Goal: Task Accomplishment & Management: Complete application form

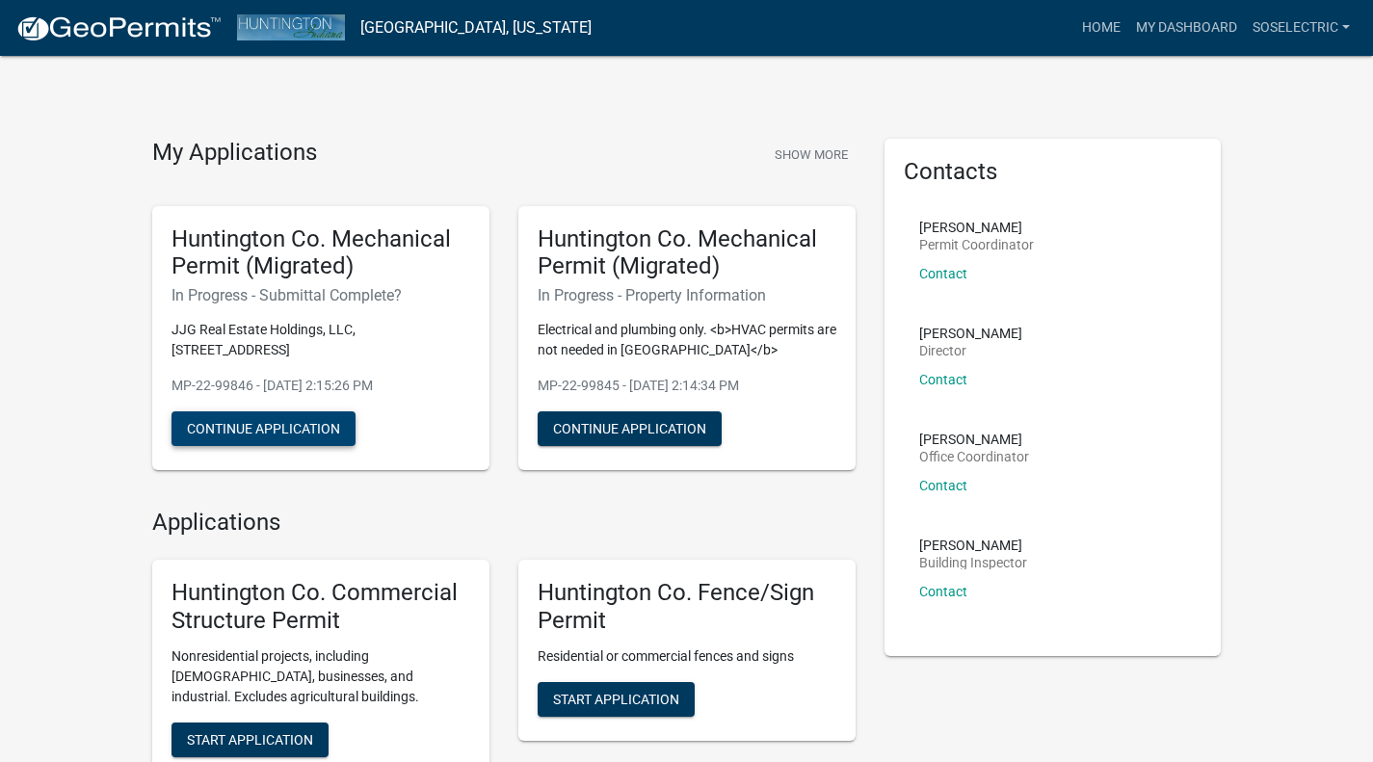
click at [274, 434] on button "Continue Application" at bounding box center [263, 428] width 184 height 35
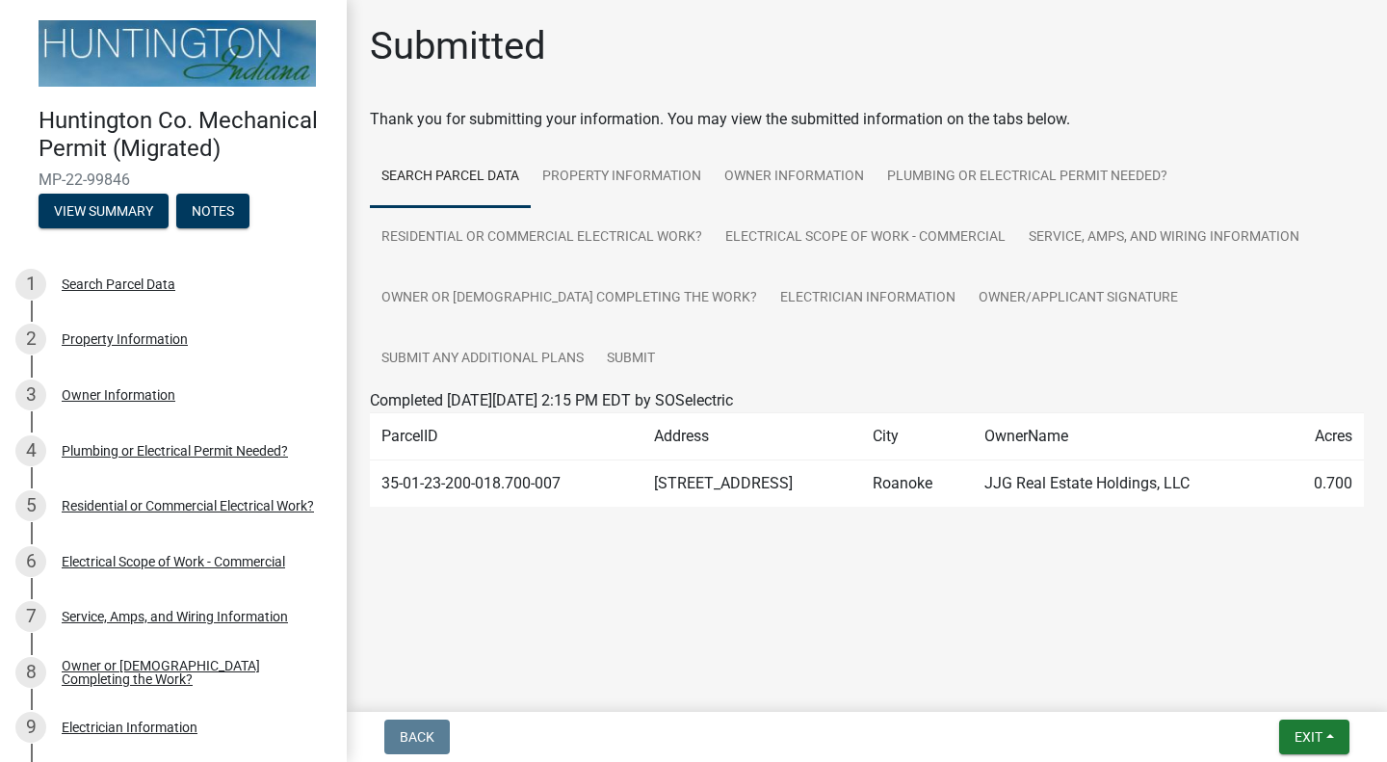
click at [545, 472] on td "35-01-23-200-018.700-007" at bounding box center [506, 484] width 273 height 47
click at [589, 487] on td "35-01-23-200-018.700-007" at bounding box center [506, 484] width 273 height 47
click at [808, 483] on td "[STREET_ADDRESS]" at bounding box center [752, 484] width 219 height 47
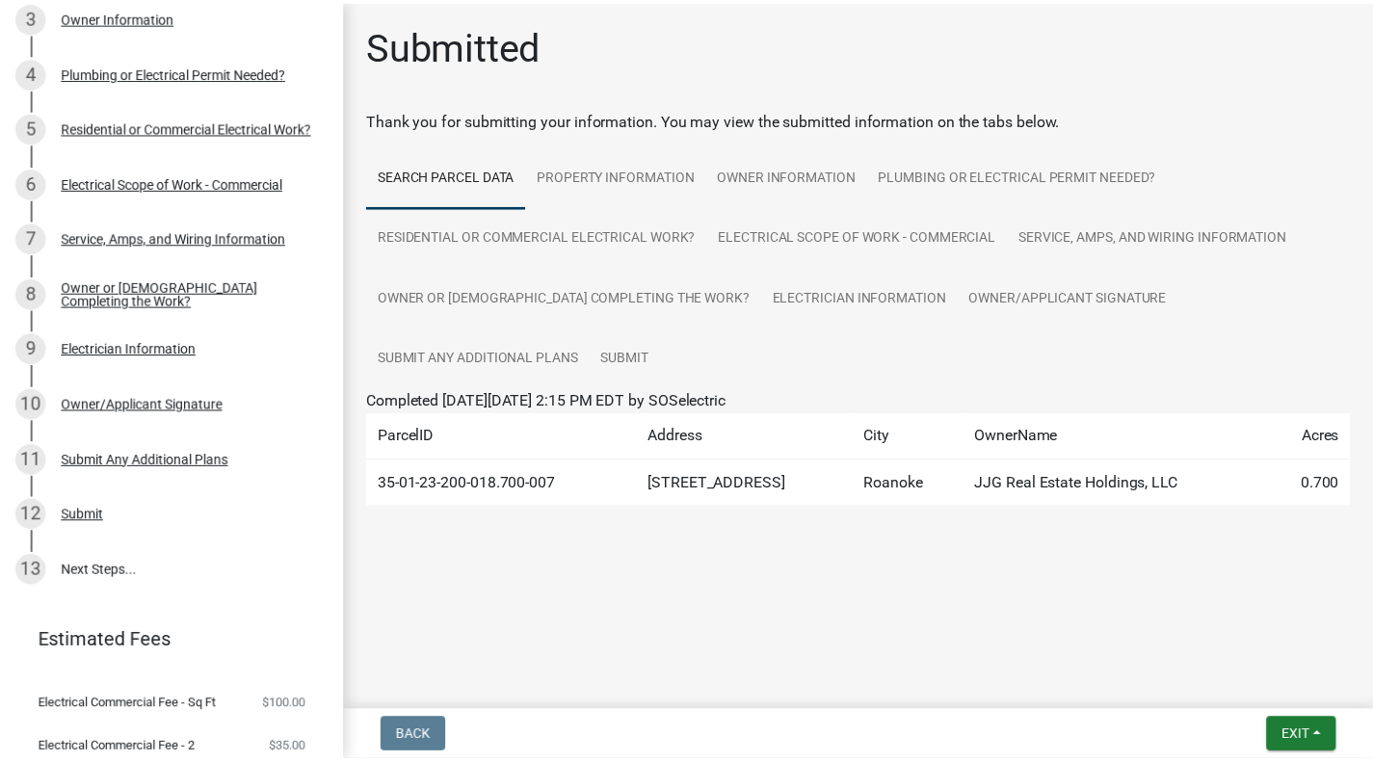
scroll to position [475, 0]
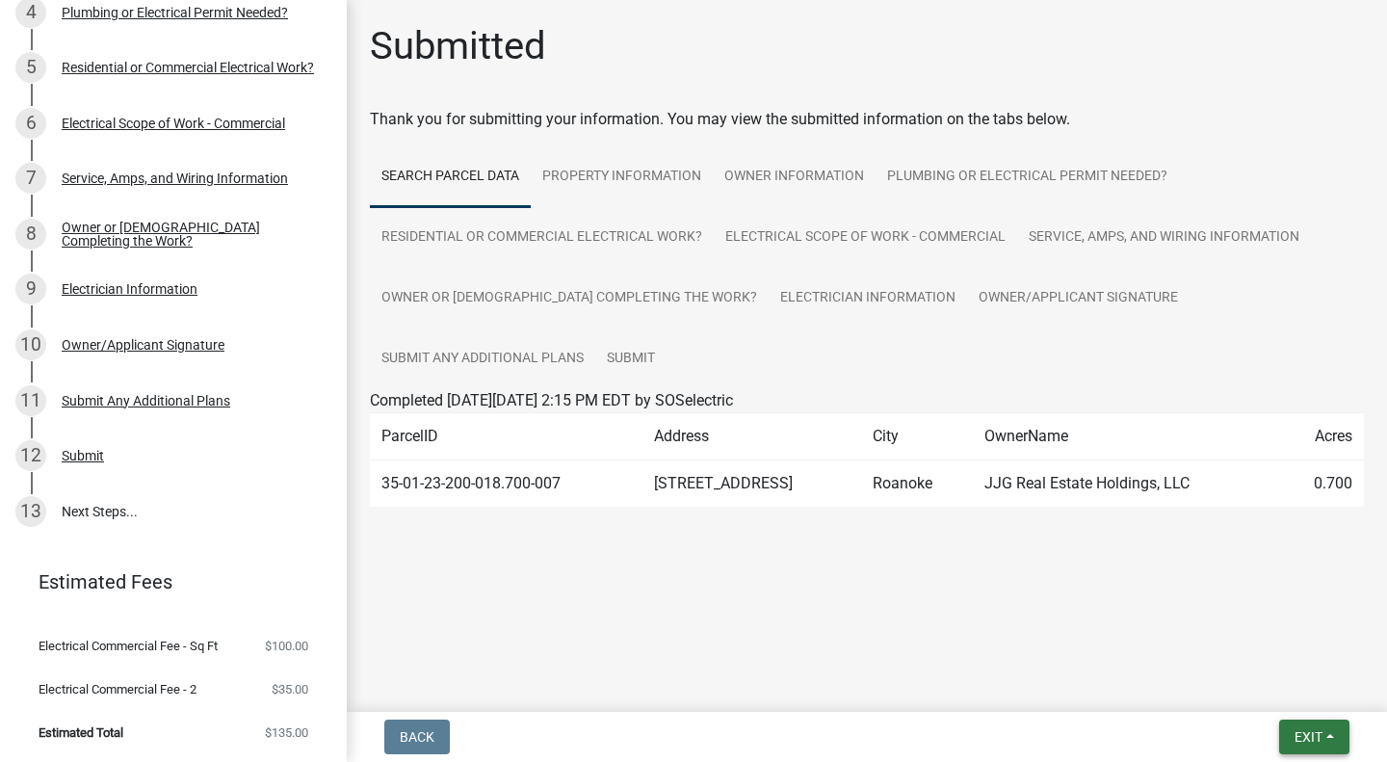
click at [1332, 741] on button "Exit" at bounding box center [1314, 737] width 70 height 35
click at [1257, 697] on button "Save & Exit" at bounding box center [1274, 687] width 154 height 46
